Goal: Navigation & Orientation: Find specific page/section

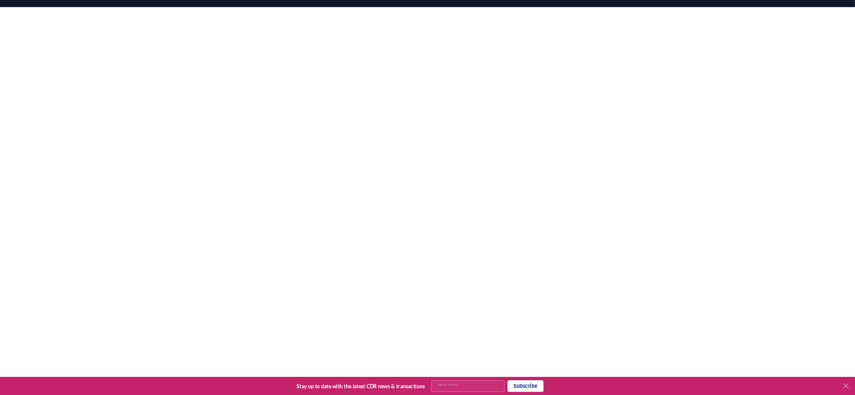
scroll to position [174, 0]
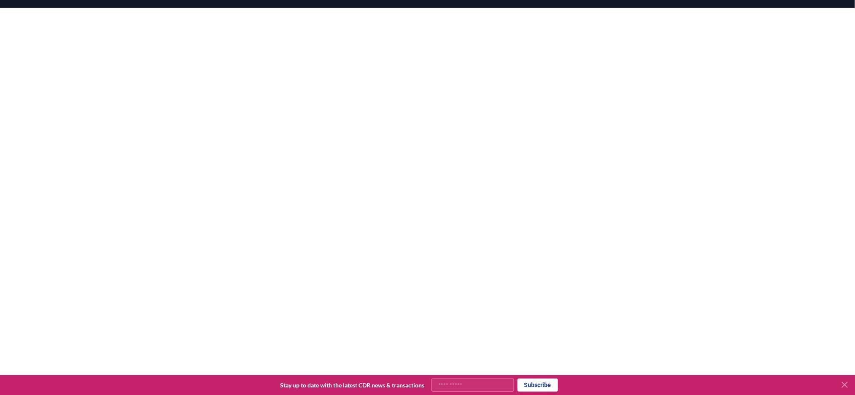
click at [641, 296] on icon at bounding box center [845, 385] width 10 height 10
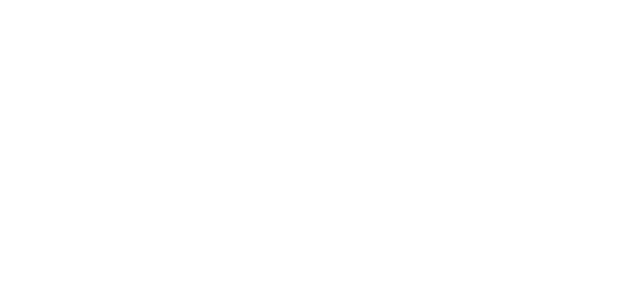
scroll to position [148, 0]
